Goal: Download file/media

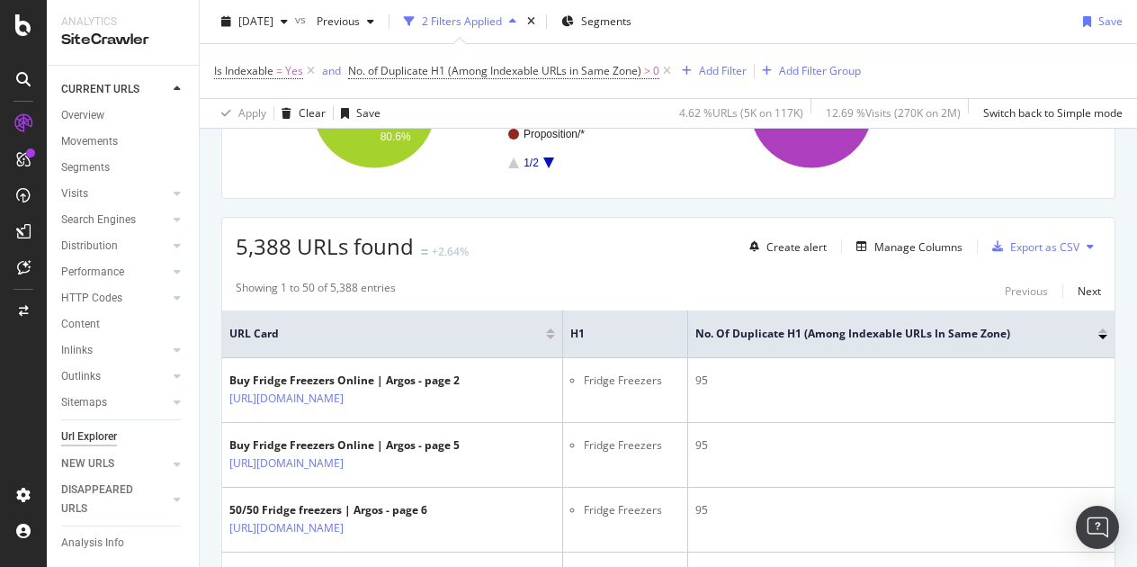
scroll to position [270, 0]
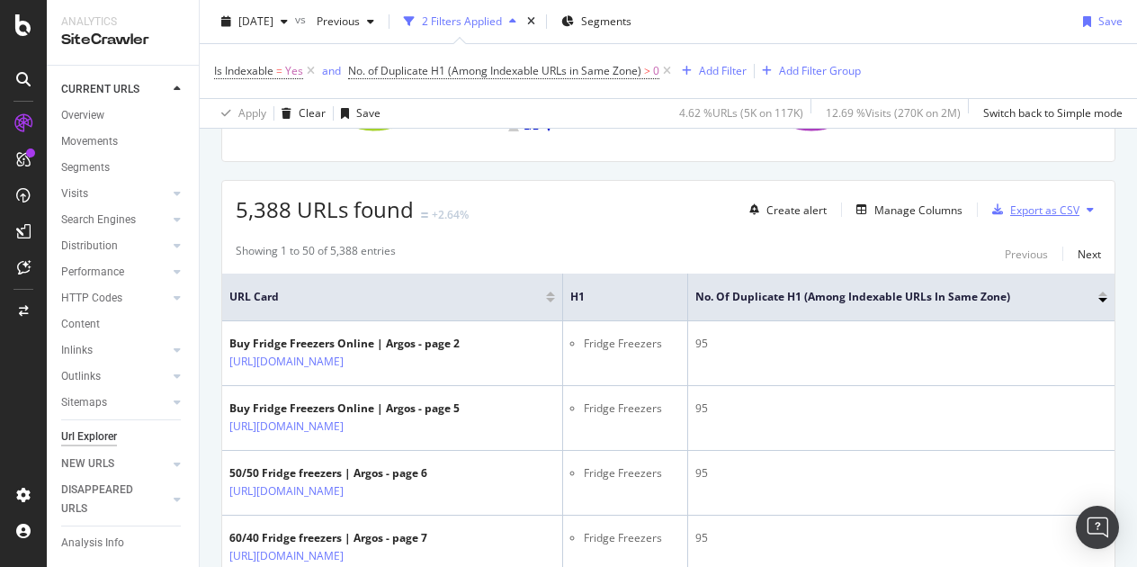
click at [1018, 202] on div "Export as CSV" at bounding box center [1045, 209] width 69 height 15
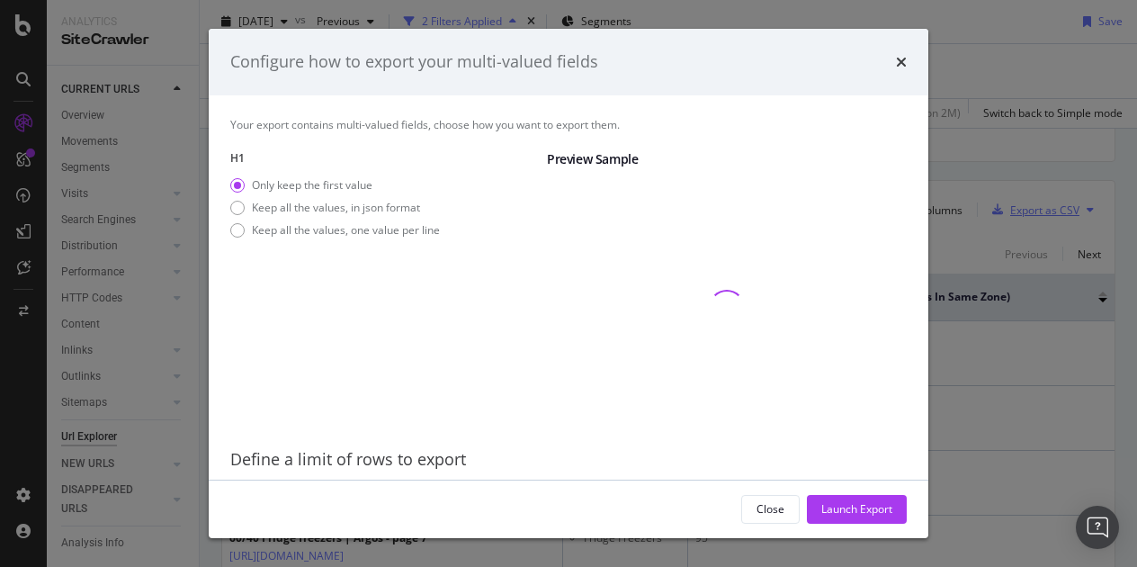
scroll to position [58, 0]
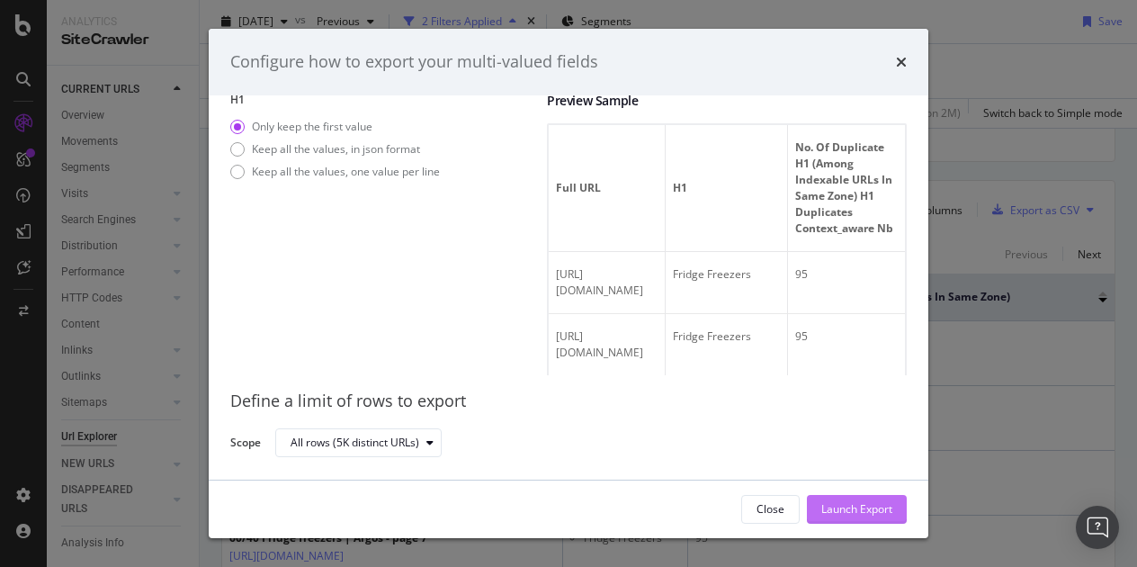
click at [879, 506] on div "Launch Export" at bounding box center [857, 508] width 71 height 15
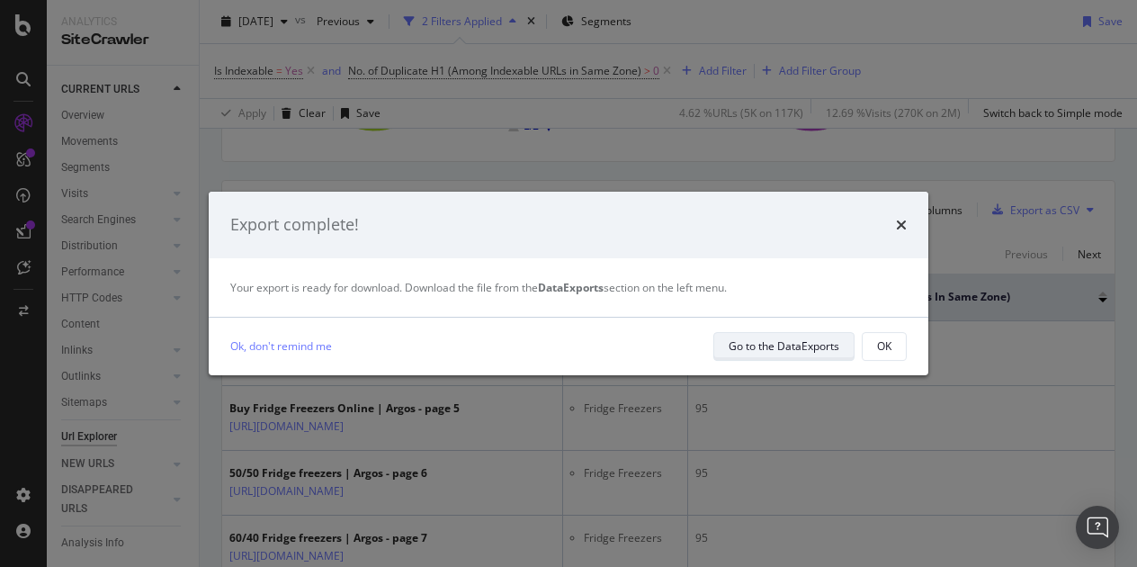
click at [776, 346] on div "Go to the DataExports" at bounding box center [784, 345] width 111 height 15
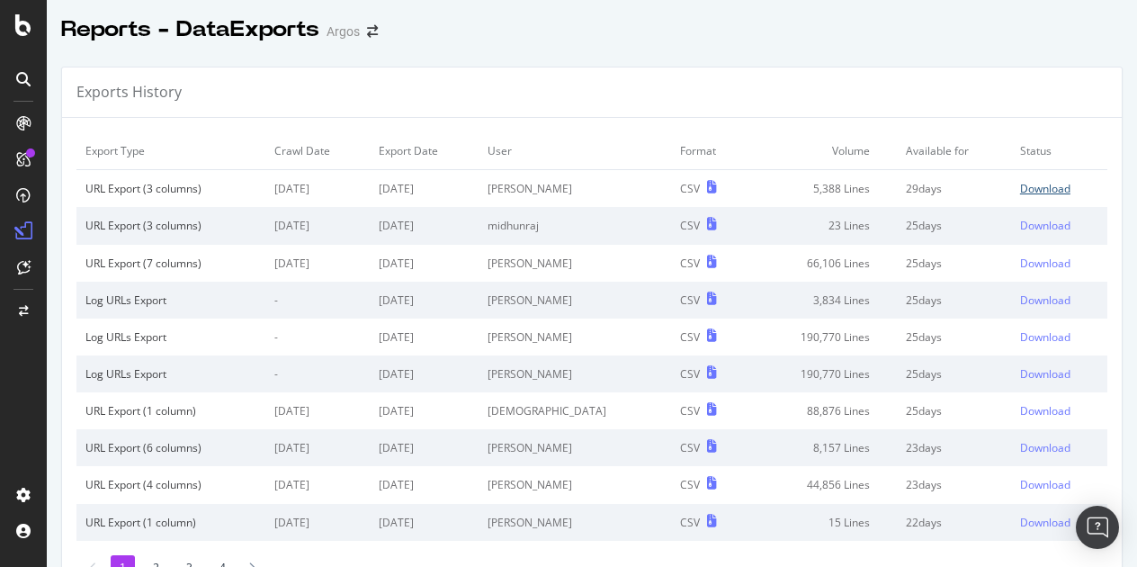
click at [1024, 184] on div "Download" at bounding box center [1045, 188] width 50 height 15
click at [1020, 186] on div "Download" at bounding box center [1045, 188] width 50 height 15
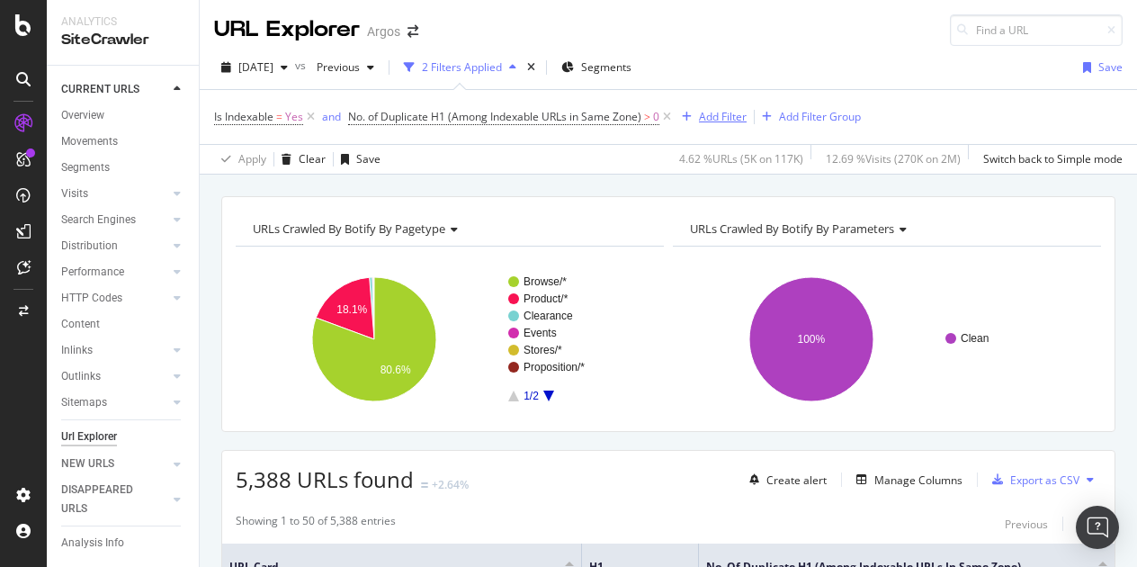
click at [723, 112] on div "Add Filter" at bounding box center [723, 116] width 48 height 15
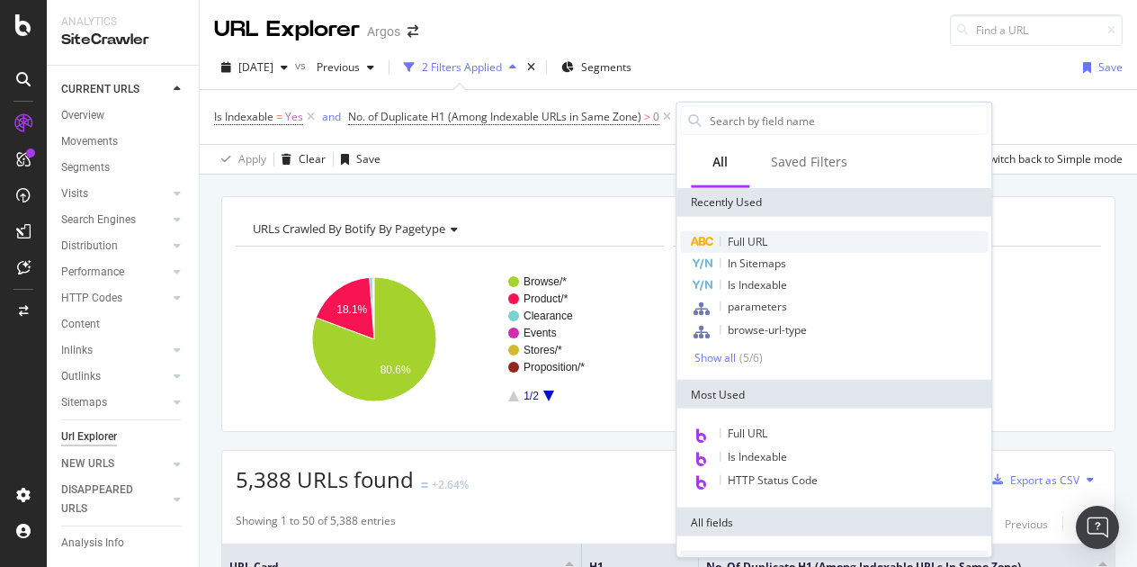
click at [761, 242] on span "Full URL" at bounding box center [748, 241] width 40 height 15
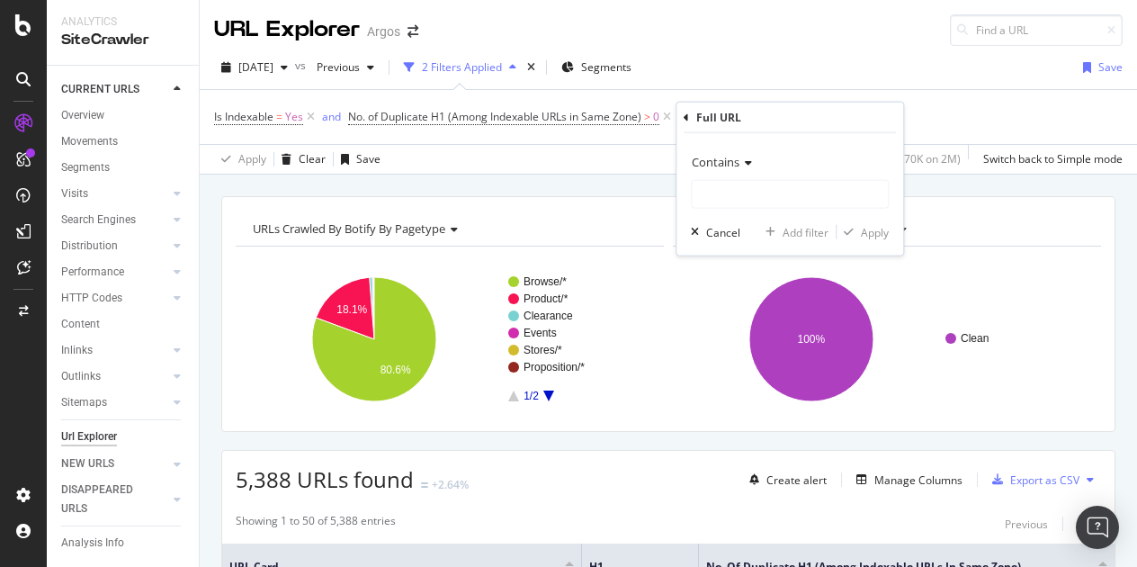
click at [740, 166] on icon at bounding box center [746, 162] width 13 height 11
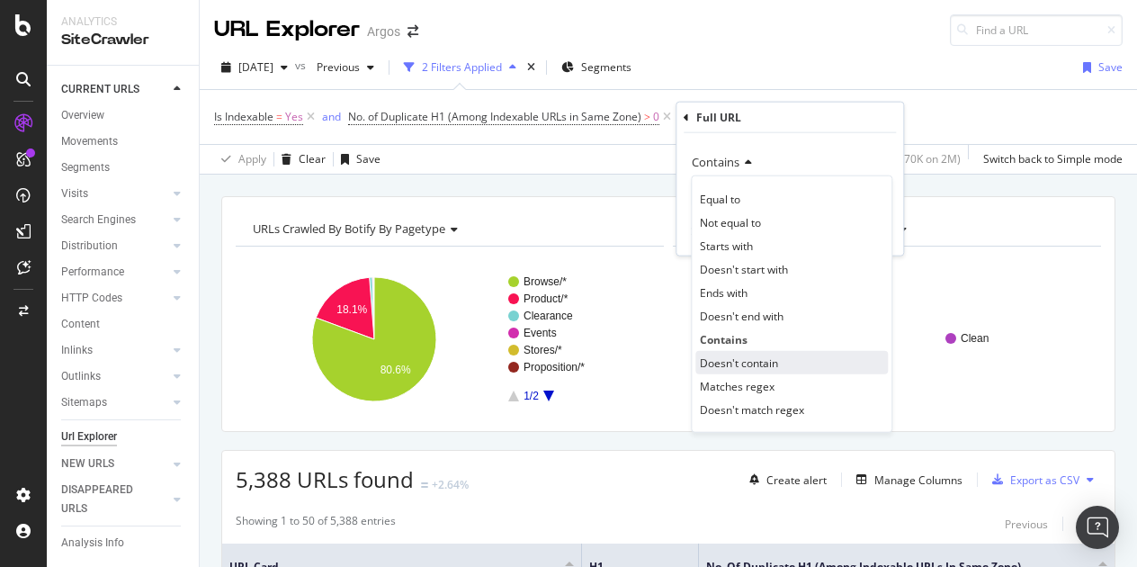
click at [723, 360] on span "Doesn't contain" at bounding box center [739, 362] width 78 height 15
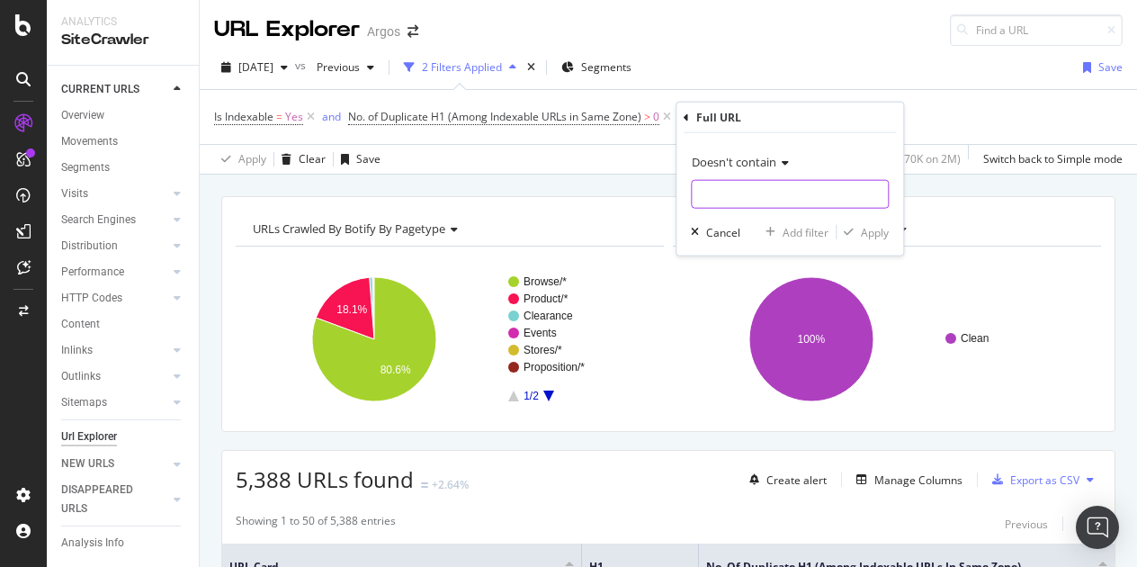
click at [711, 200] on input "text" at bounding box center [790, 194] width 196 height 29
paste input "page"
type input "page"
click at [867, 229] on div "Apply" at bounding box center [875, 231] width 28 height 15
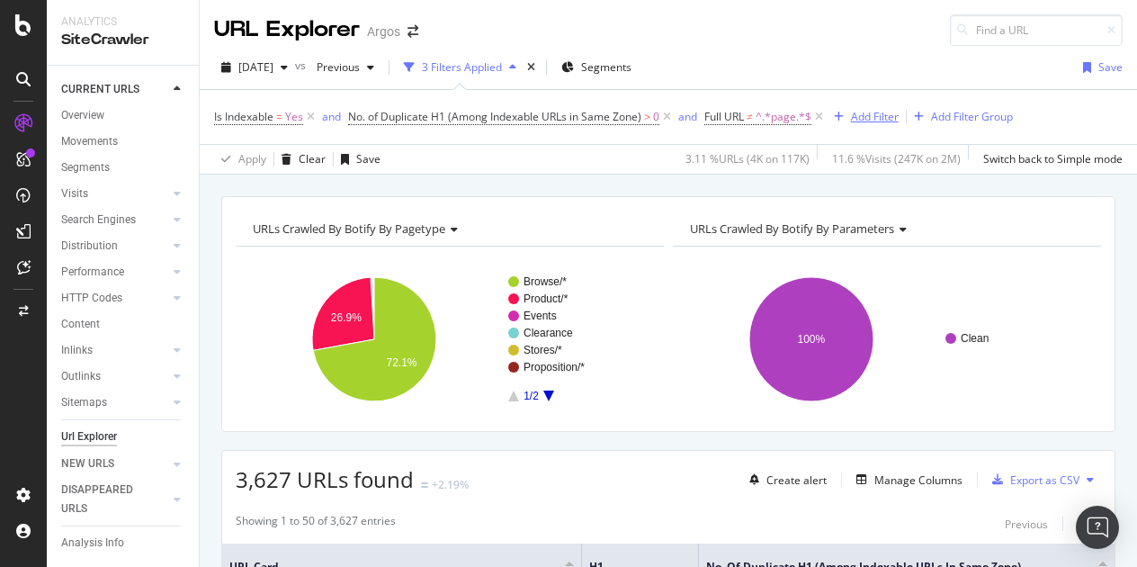
click at [865, 119] on div "Add Filter" at bounding box center [875, 116] width 48 height 15
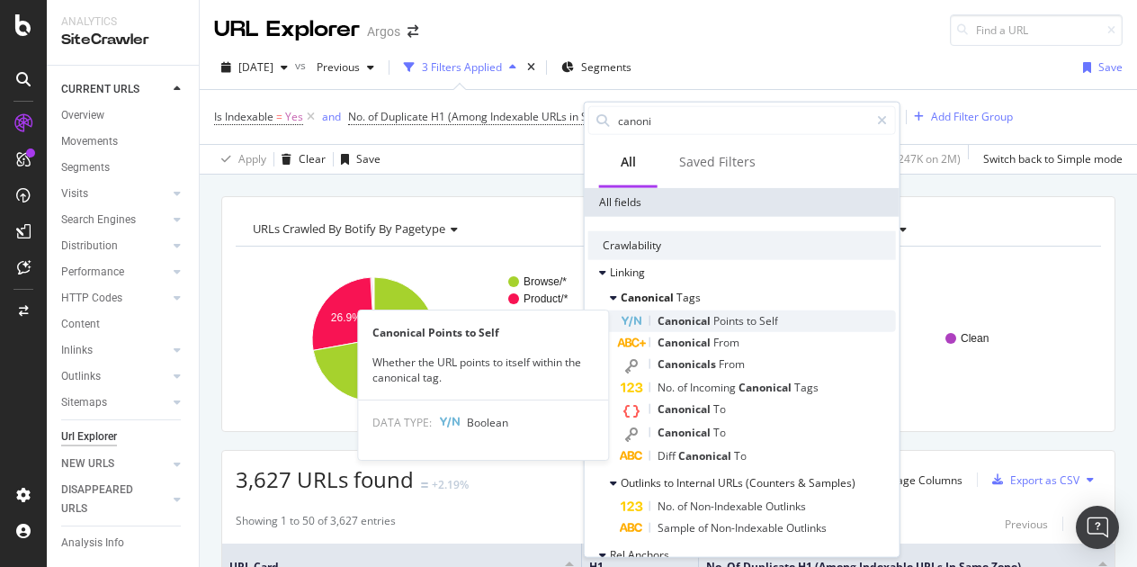
type input "canoni"
click at [779, 321] on div "Canonical Points to Self" at bounding box center [758, 321] width 275 height 22
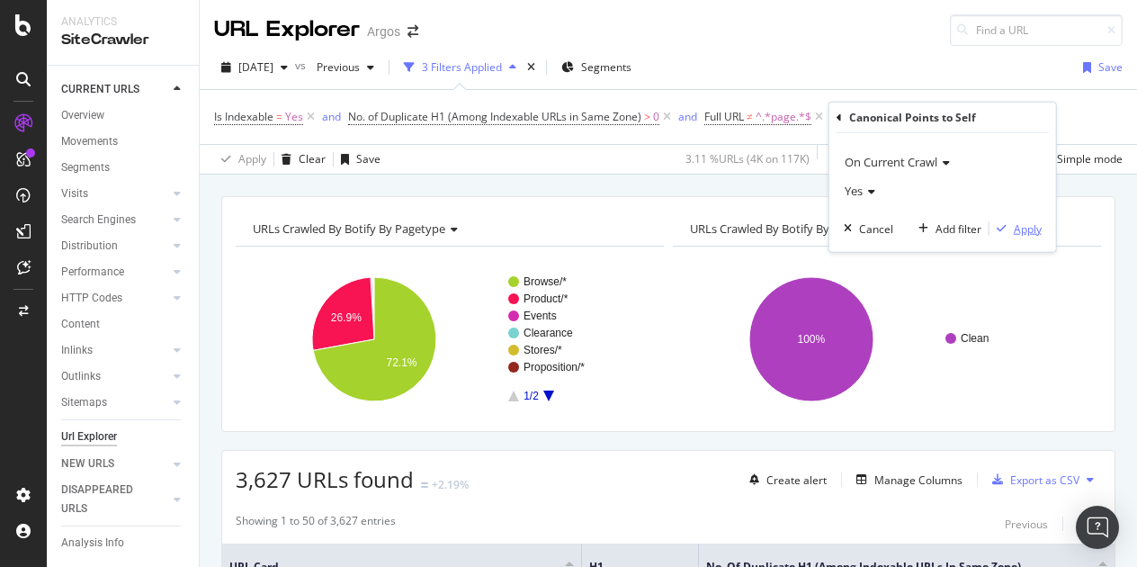
click at [1021, 227] on div "Apply" at bounding box center [1028, 227] width 28 height 15
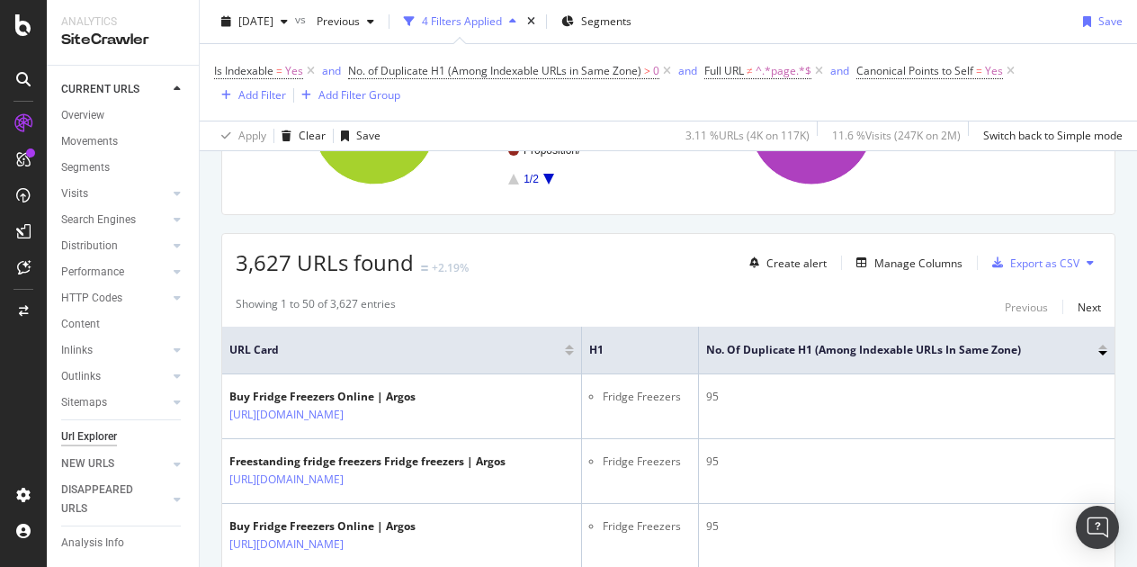
scroll to position [270, 0]
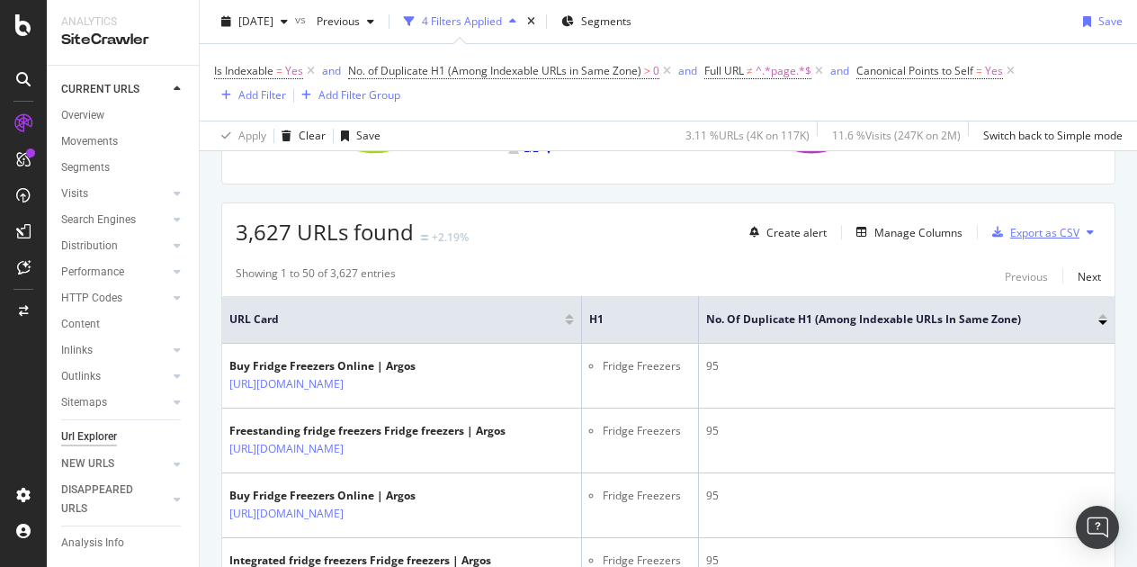
click at [1014, 227] on div "Export as CSV" at bounding box center [1045, 232] width 69 height 15
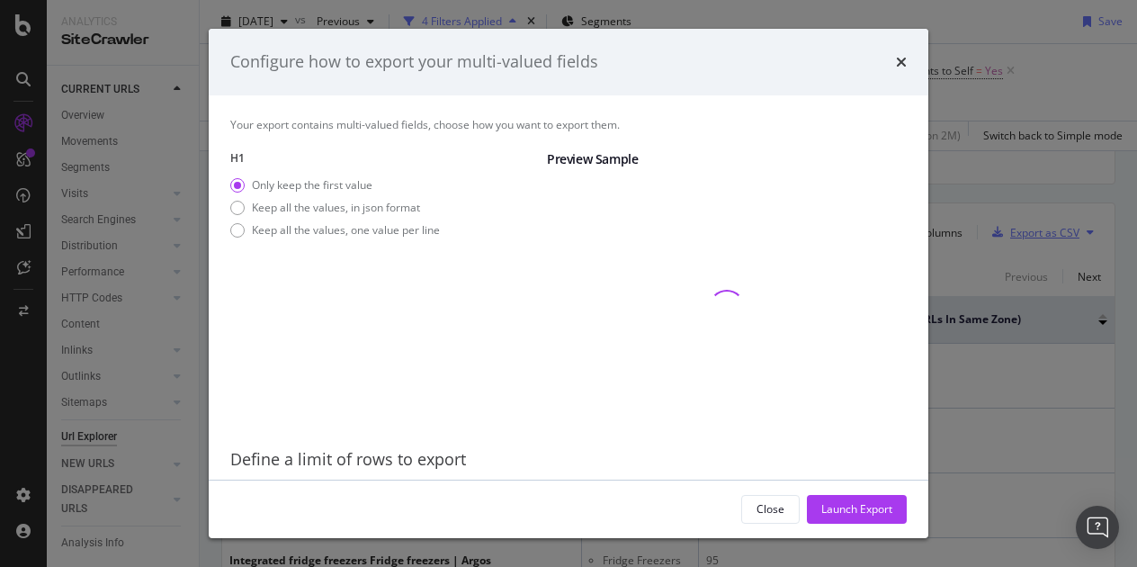
scroll to position [58, 0]
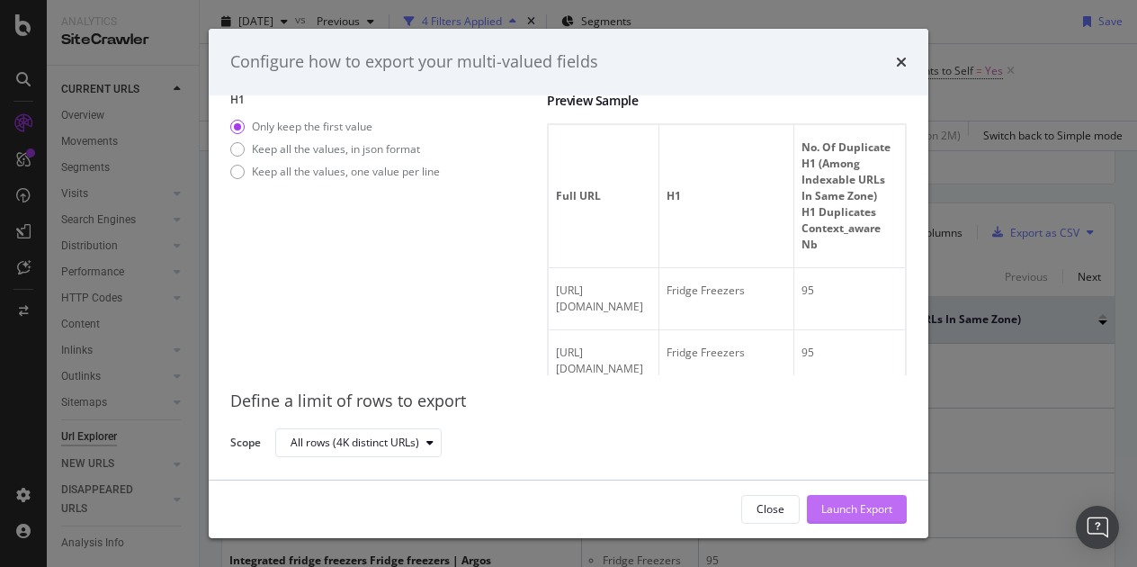
click at [847, 505] on div "Launch Export" at bounding box center [857, 508] width 71 height 15
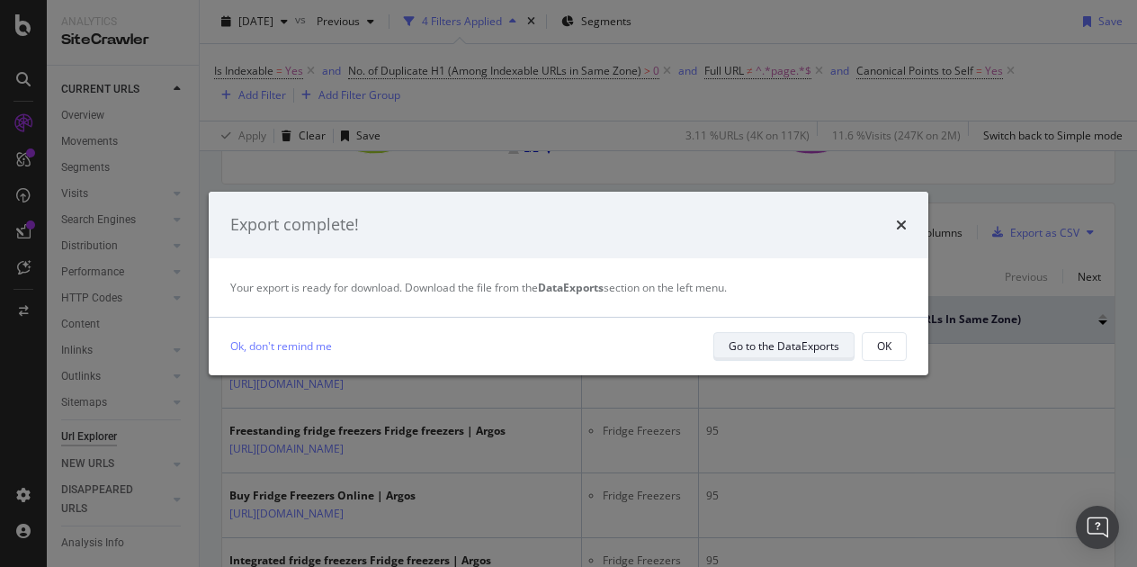
click at [797, 347] on div "Go to the DataExports" at bounding box center [784, 345] width 111 height 15
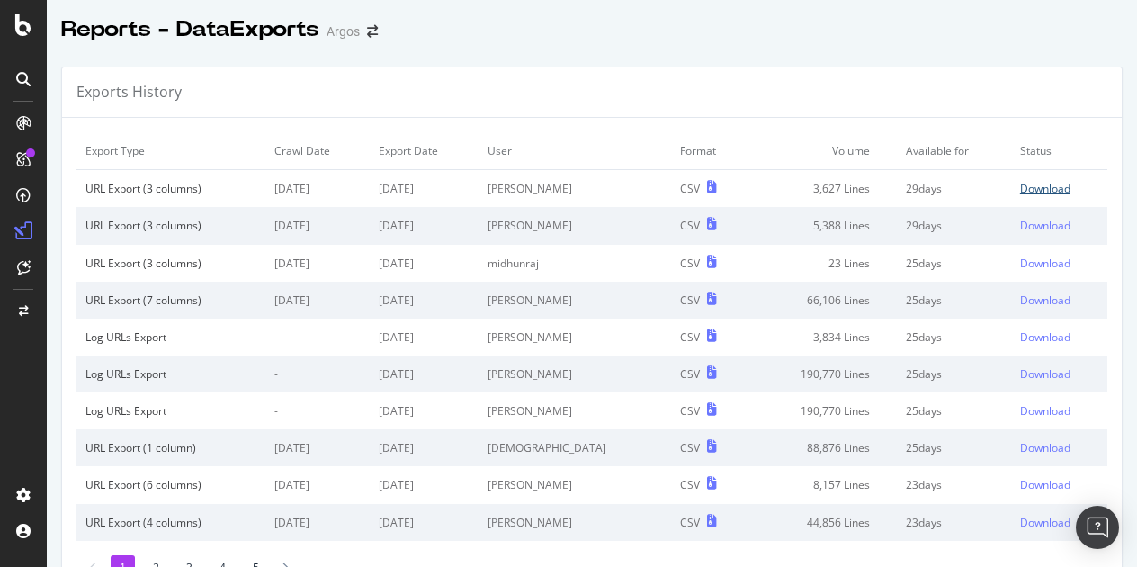
click at [1020, 181] on div "Download" at bounding box center [1045, 188] width 50 height 15
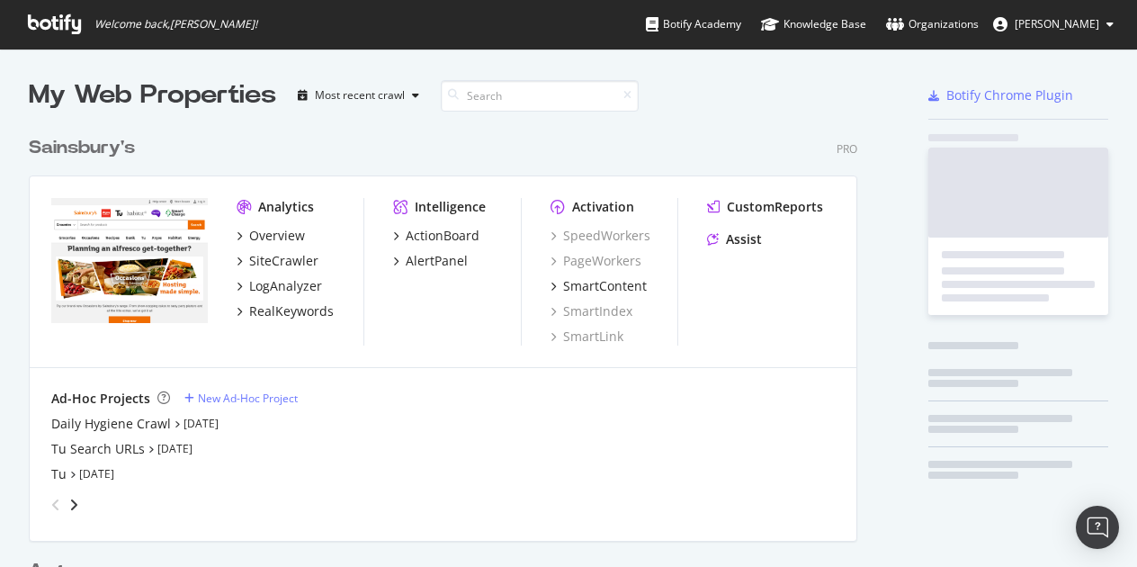
scroll to position [831, 829]
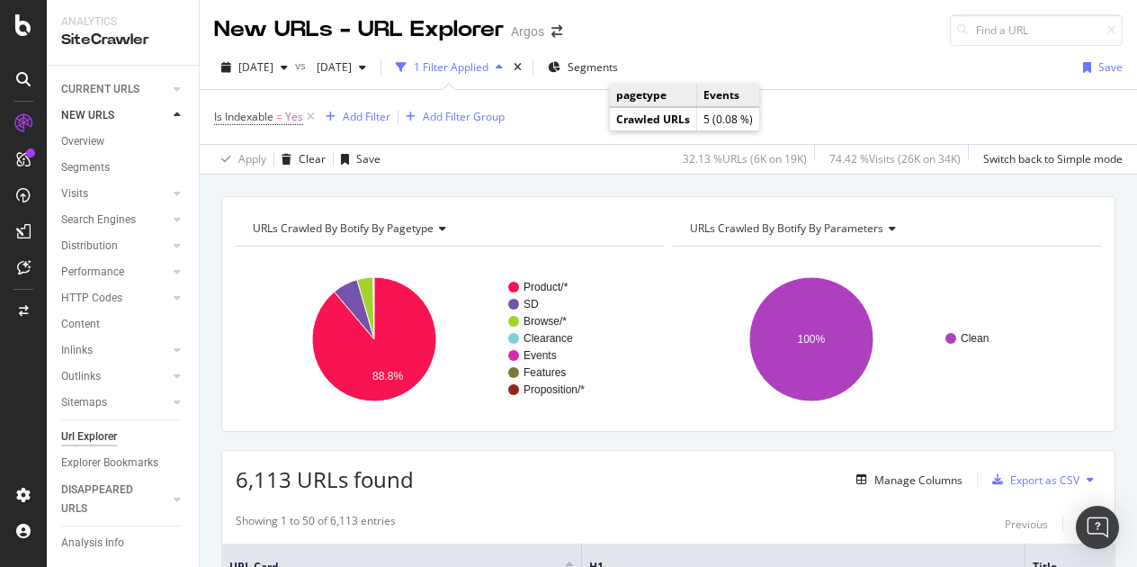
scroll to position [270, 0]
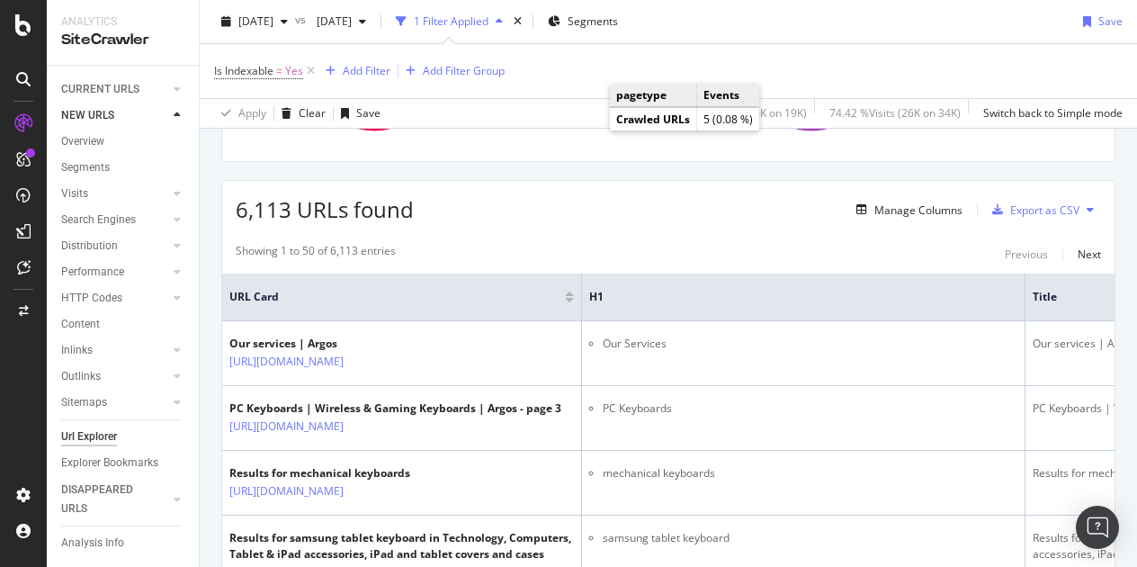
click at [701, 213] on div "6,113 URLs found Manage Columns Export as CSV" at bounding box center [668, 203] width 893 height 44
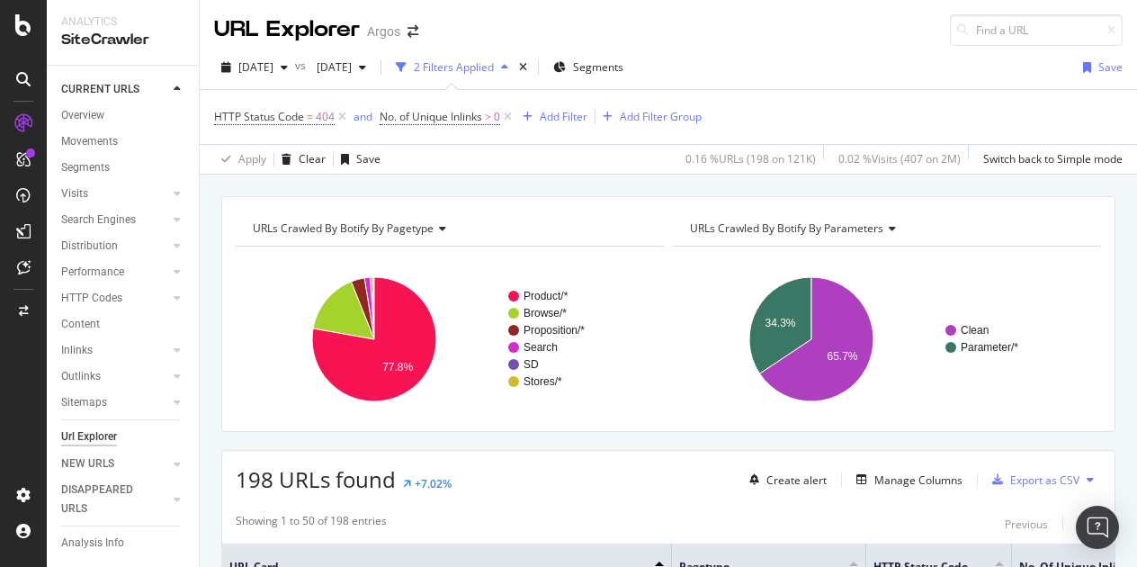
scroll to position [1467, 0]
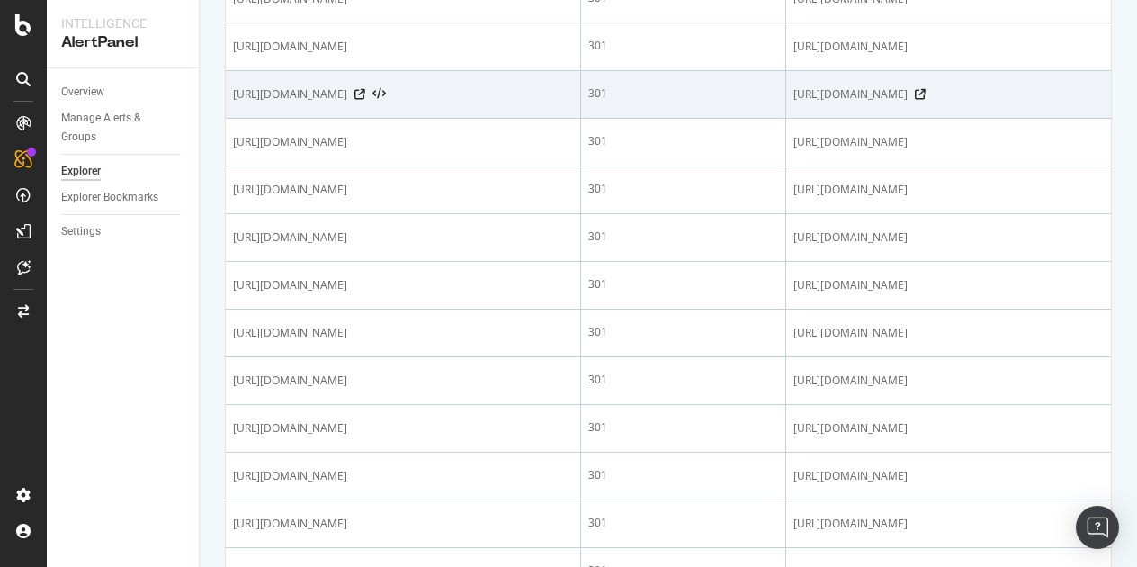
scroll to position [360, 0]
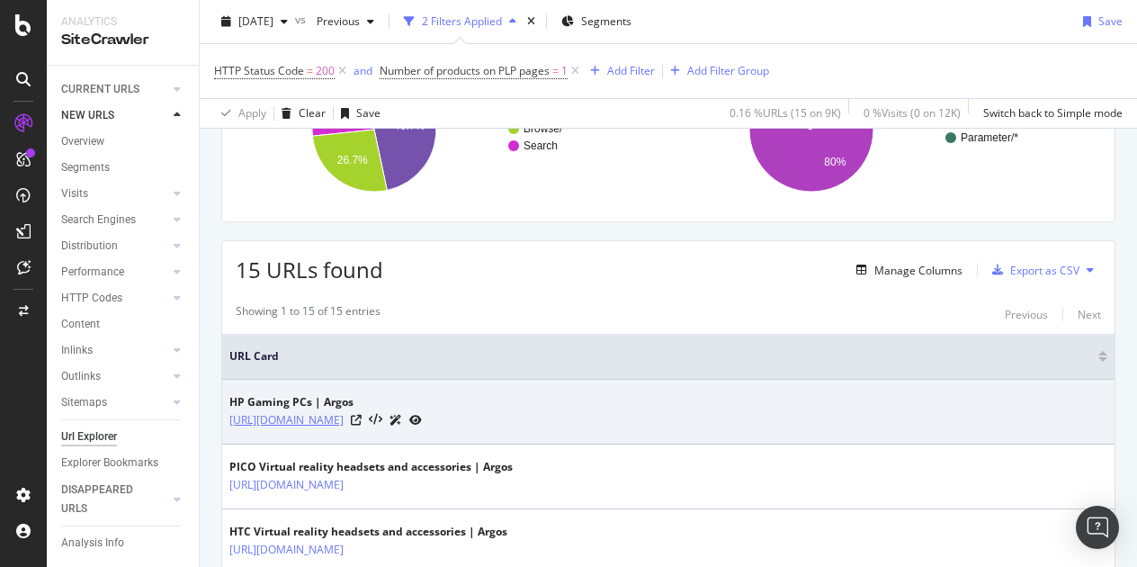
scroll to position [270, 0]
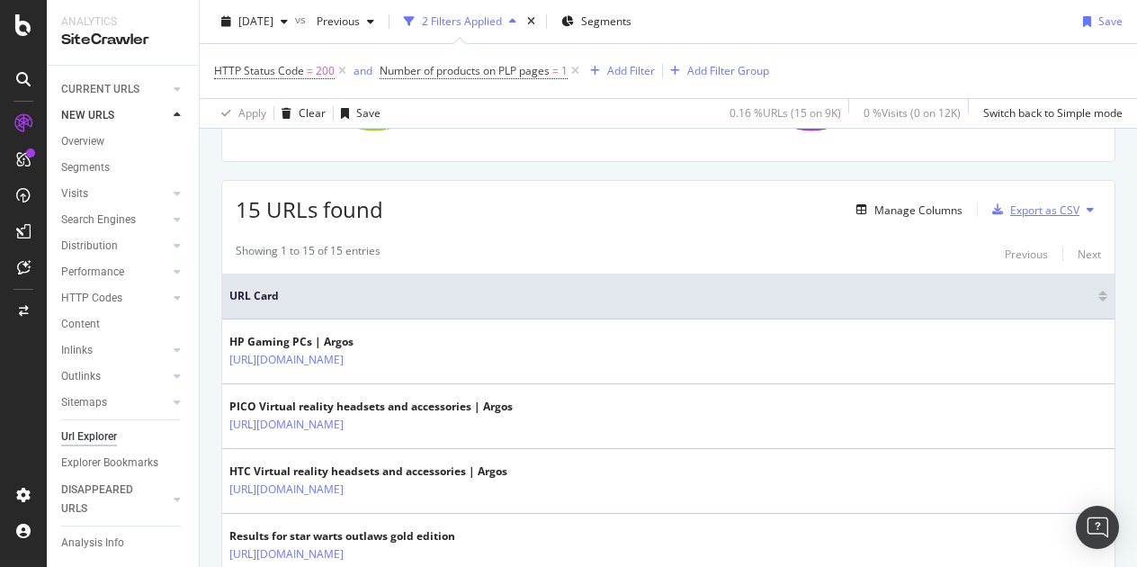
click at [1037, 211] on div "Export as CSV" at bounding box center [1045, 209] width 69 height 15
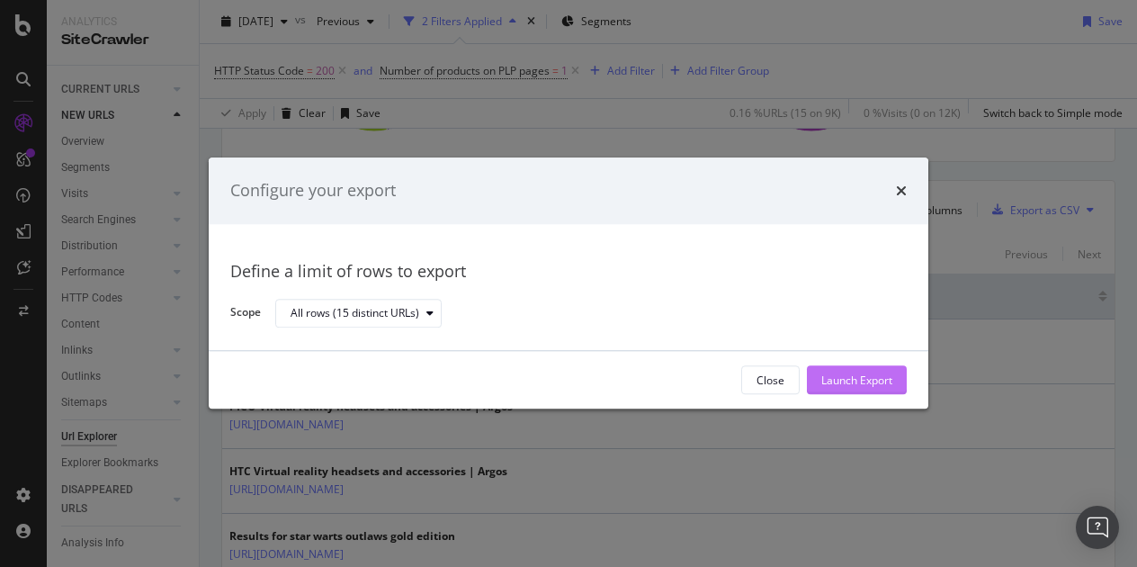
click at [840, 380] on div "Launch Export" at bounding box center [857, 380] width 71 height 15
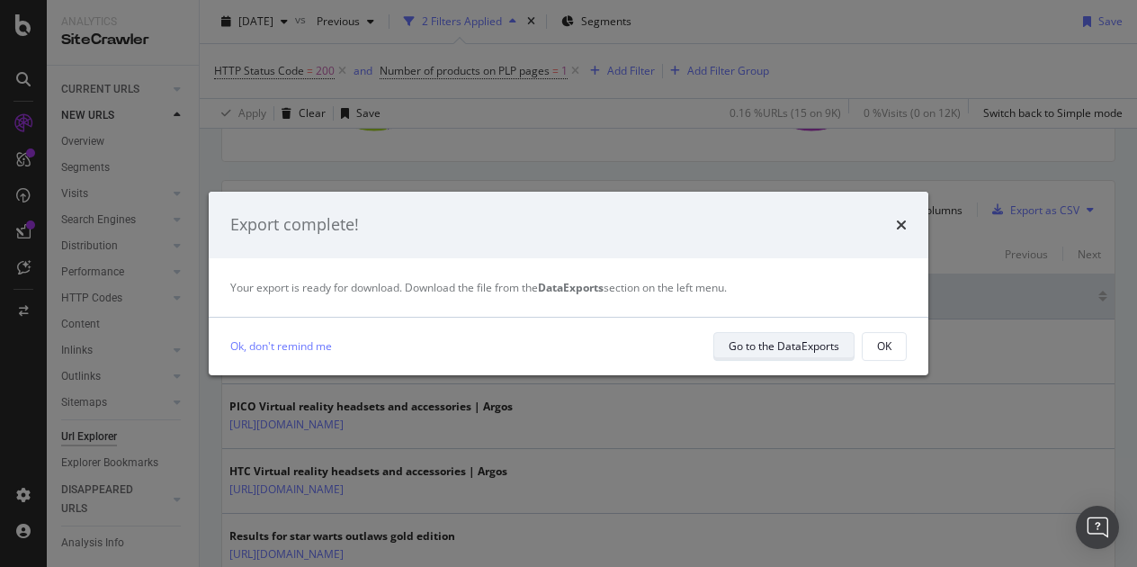
click at [740, 347] on div "Go to the DataExports" at bounding box center [784, 345] width 111 height 15
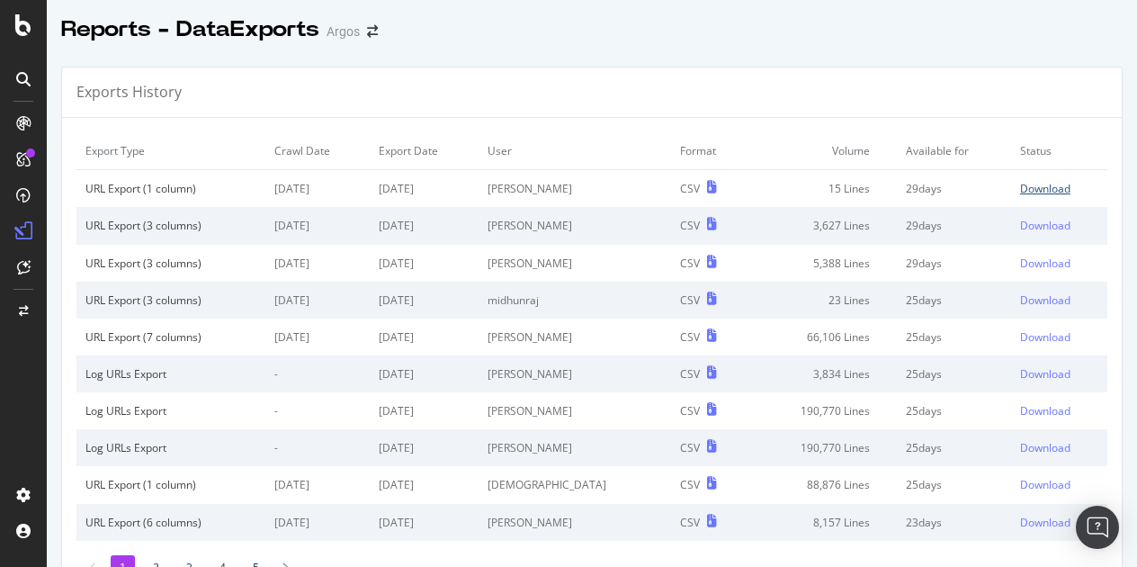
click at [1020, 188] on div "Download" at bounding box center [1045, 188] width 50 height 15
